Goal: Register for event/course

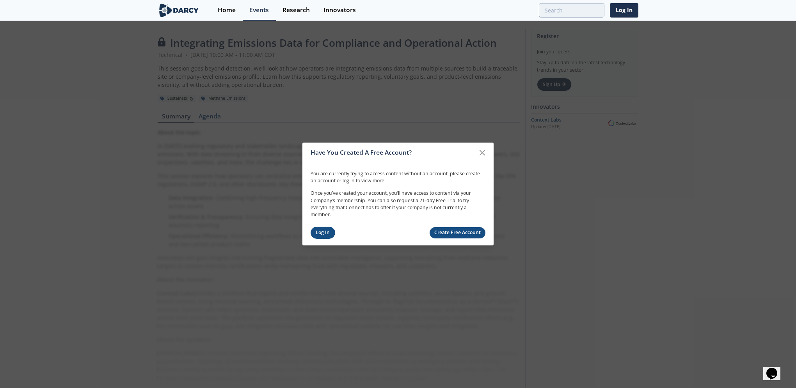
click at [321, 234] on link "Log In" at bounding box center [322, 233] width 25 height 12
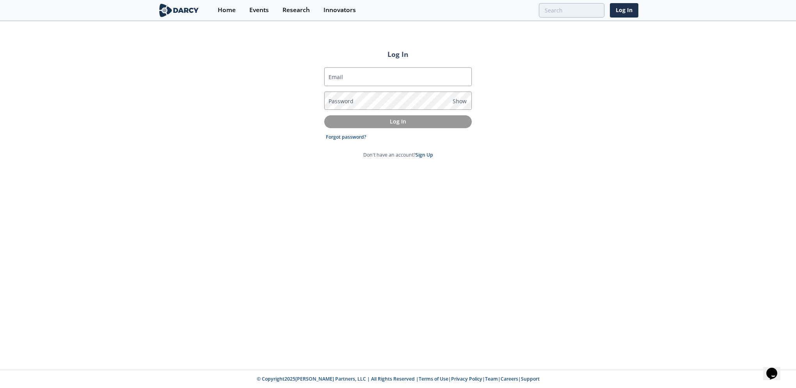
type input "[PERSON_NAME][EMAIL_ADDRESS][DOMAIN_NAME]"
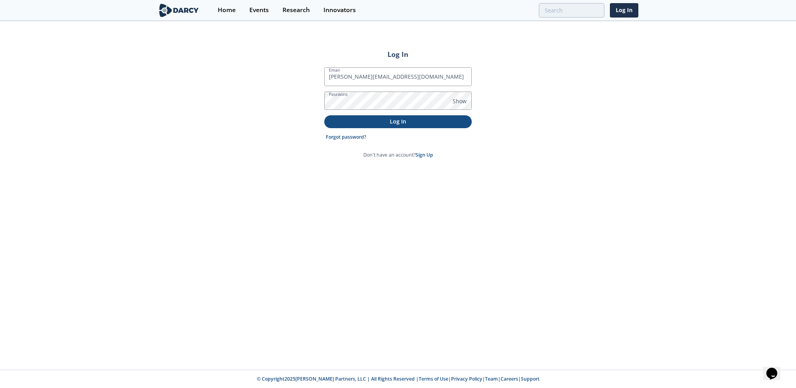
click at [373, 121] on p "Log In" at bounding box center [398, 121] width 137 height 8
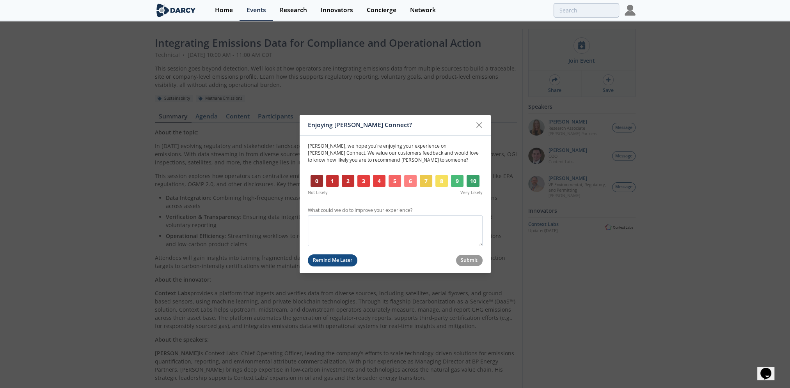
click at [342, 259] on button "Remind Me Later" at bounding box center [333, 261] width 50 height 12
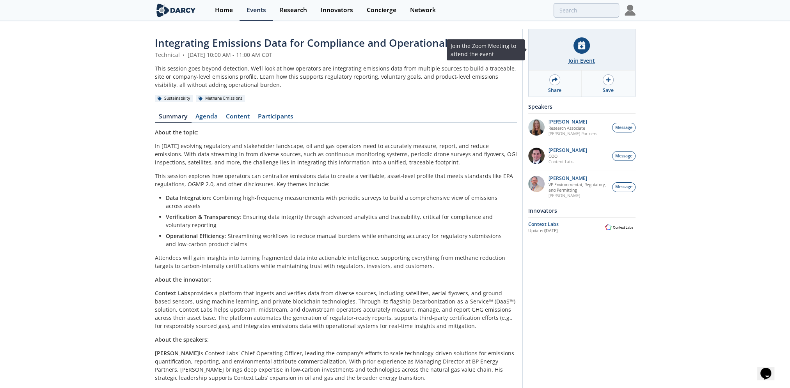
click at [580, 61] on div "Join Event" at bounding box center [581, 61] width 27 height 8
